Goal: Navigation & Orientation: Find specific page/section

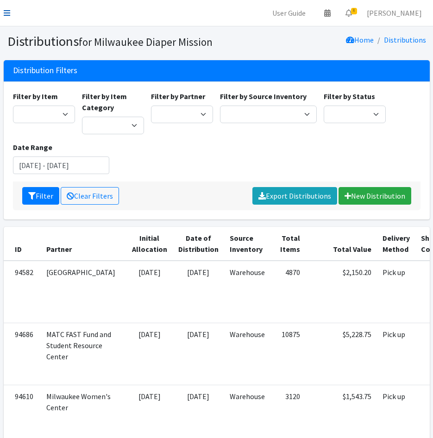
click at [9, 15] on icon at bounding box center [7, 12] width 6 height 7
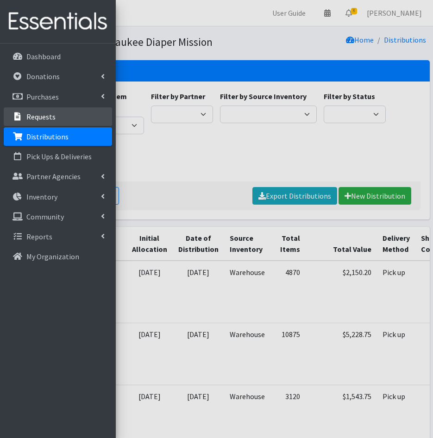
click at [37, 117] on p "Requests" at bounding box center [40, 116] width 29 height 9
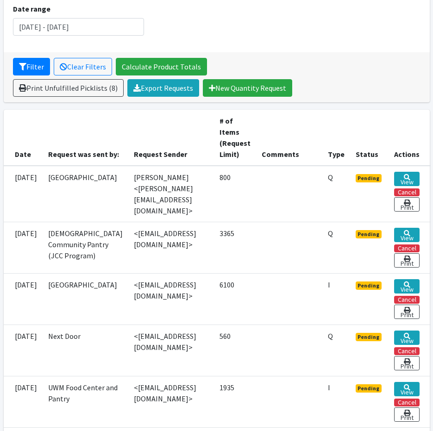
scroll to position [139, 0]
